Goal: Check status: Check status

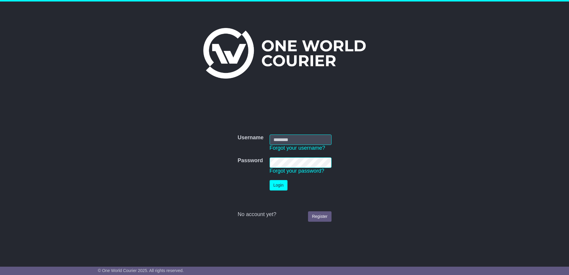
type input "**********"
click at [277, 185] on button "Login" at bounding box center [279, 185] width 18 height 10
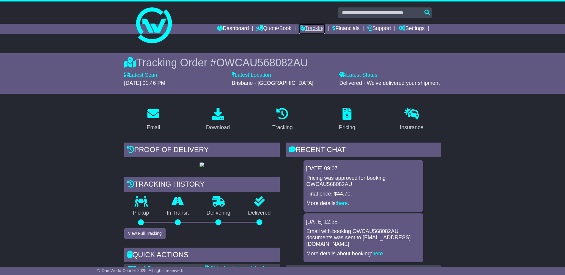
click at [307, 29] on link "Tracking" at bounding box center [312, 29] width 26 height 10
